Goal: Task Accomplishment & Management: Complete application form

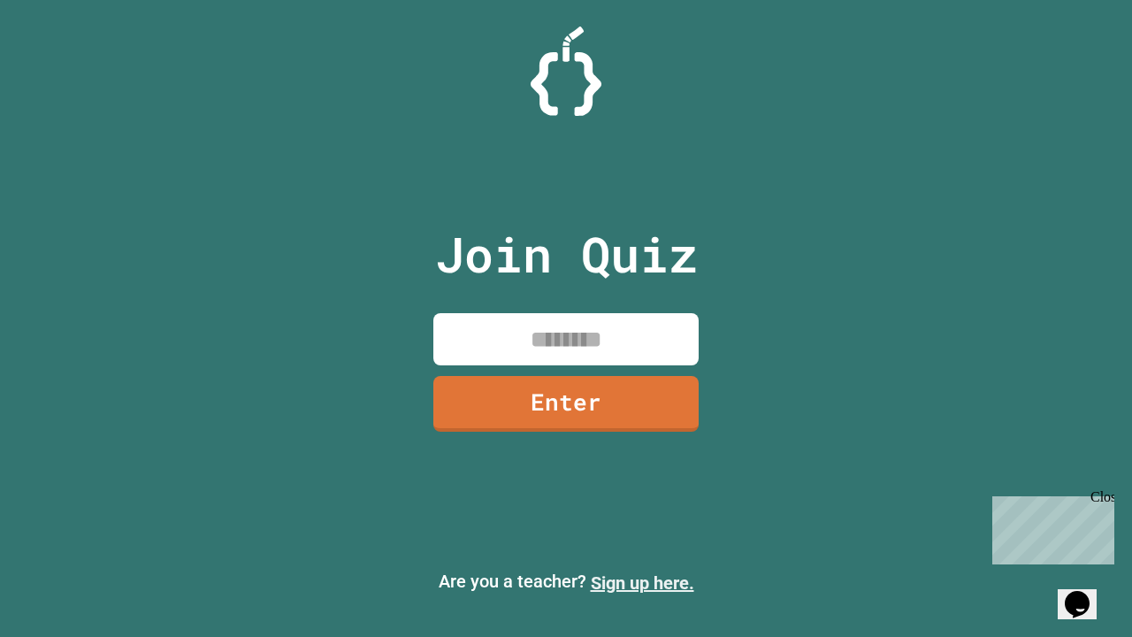
click at [642, 583] on link "Sign up here." at bounding box center [642, 582] width 103 height 21
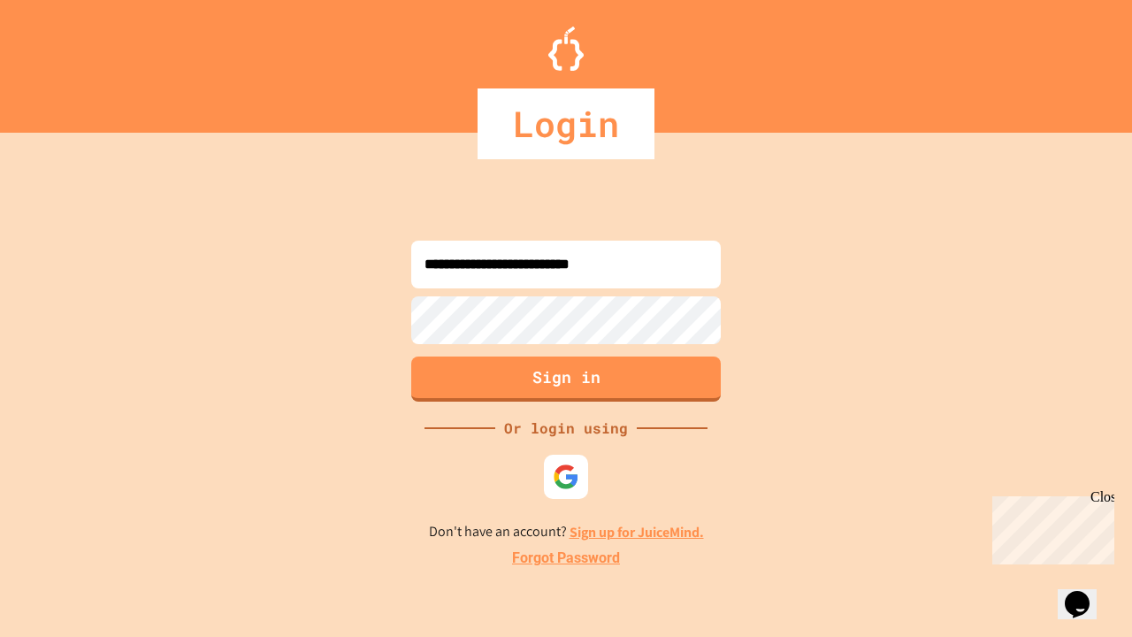
type input "**********"
